Goal: Information Seeking & Learning: Learn about a topic

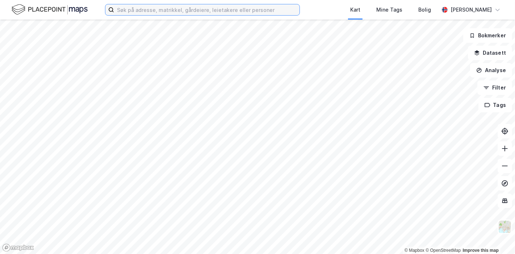
click at [191, 11] on input at bounding box center [206, 9] width 185 height 11
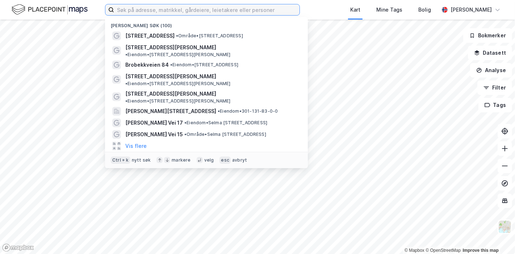
paste input "[STREET_ADDRESS]"
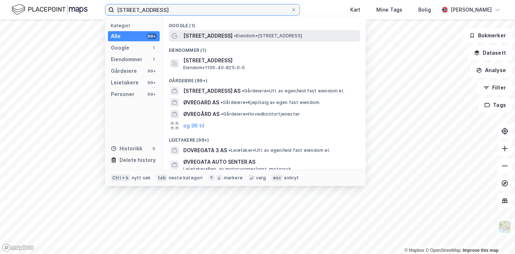
type input "[STREET_ADDRESS]"
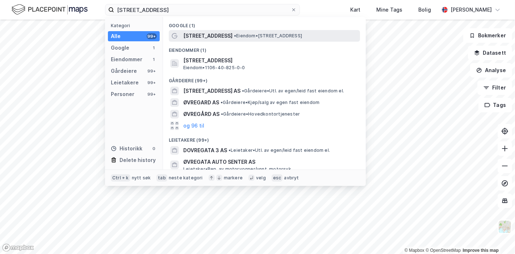
click at [198, 34] on span "[STREET_ADDRESS]" at bounding box center [207, 35] width 49 height 9
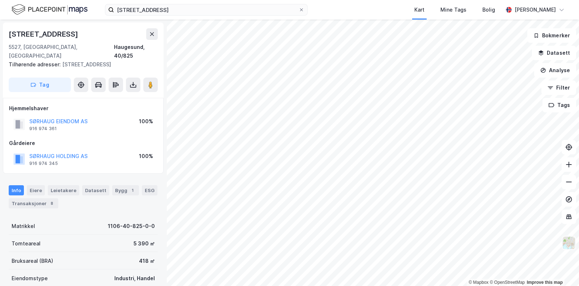
click at [514, 239] on img at bounding box center [569, 243] width 14 height 14
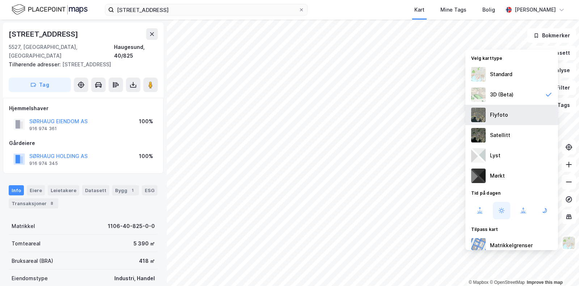
click at [499, 117] on div "Flyfoto" at bounding box center [499, 114] width 18 height 9
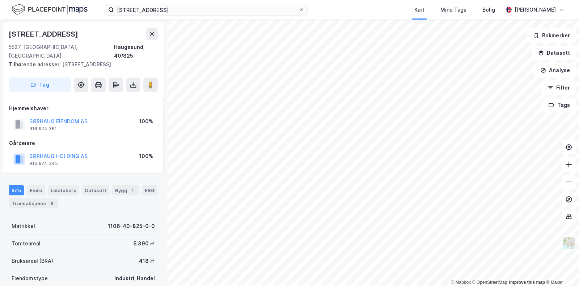
click at [514, 243] on img at bounding box center [569, 243] width 14 height 14
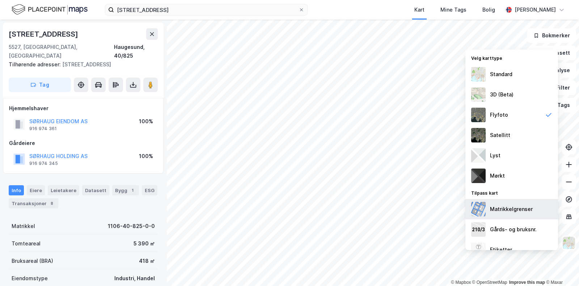
scroll to position [31, 0]
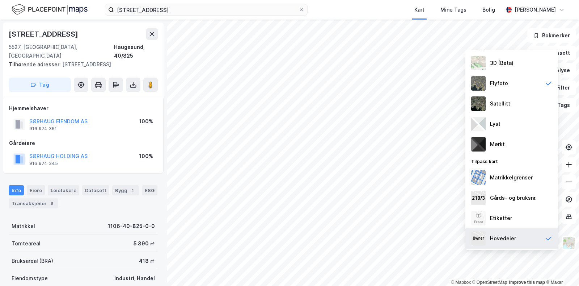
click at [500, 236] on div "Hovedeier" at bounding box center [503, 238] width 26 height 9
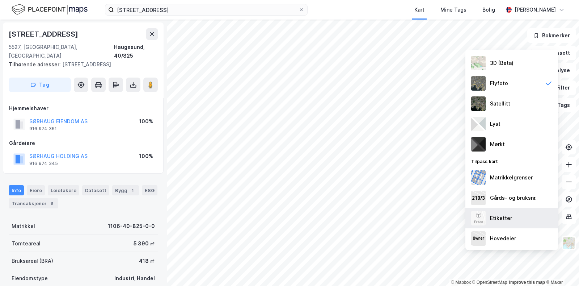
click at [514, 214] on div "Etiketter" at bounding box center [511, 218] width 93 height 20
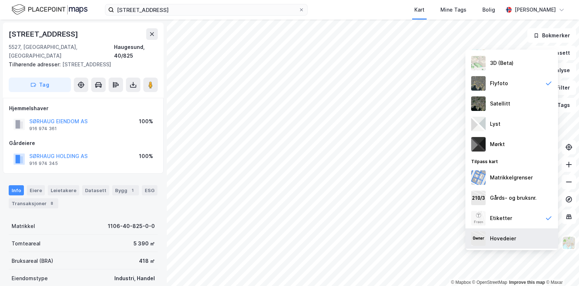
click at [501, 239] on div "Hovedeier" at bounding box center [503, 238] width 26 height 9
click at [514, 236] on img at bounding box center [569, 243] width 14 height 14
